Goal: Find specific page/section: Find specific page/section

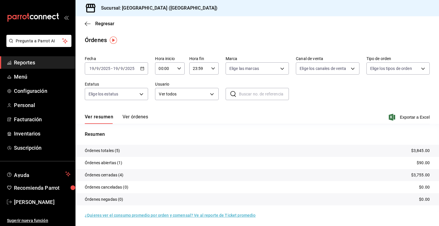
click at [39, 65] on span "Reportes" at bounding box center [42, 63] width 57 height 8
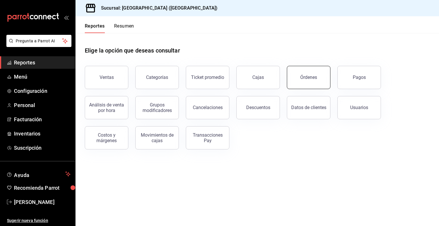
click at [329, 81] on div "Órdenes" at bounding box center [305, 74] width 51 height 30
click at [298, 71] on button "Órdenes" at bounding box center [309, 77] width 44 height 23
